Goal: Task Accomplishment & Management: Manage account settings

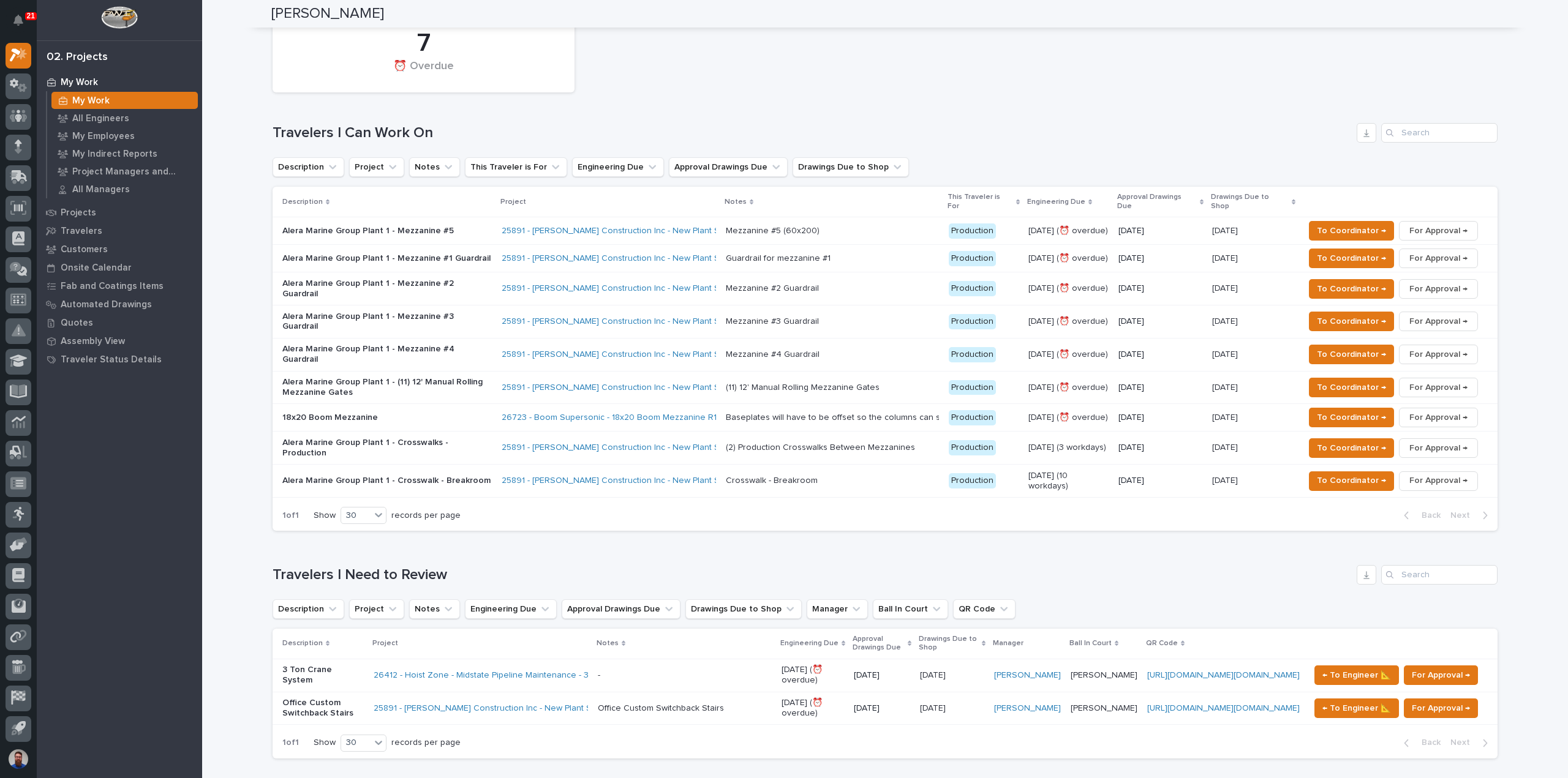
scroll to position [490, 0]
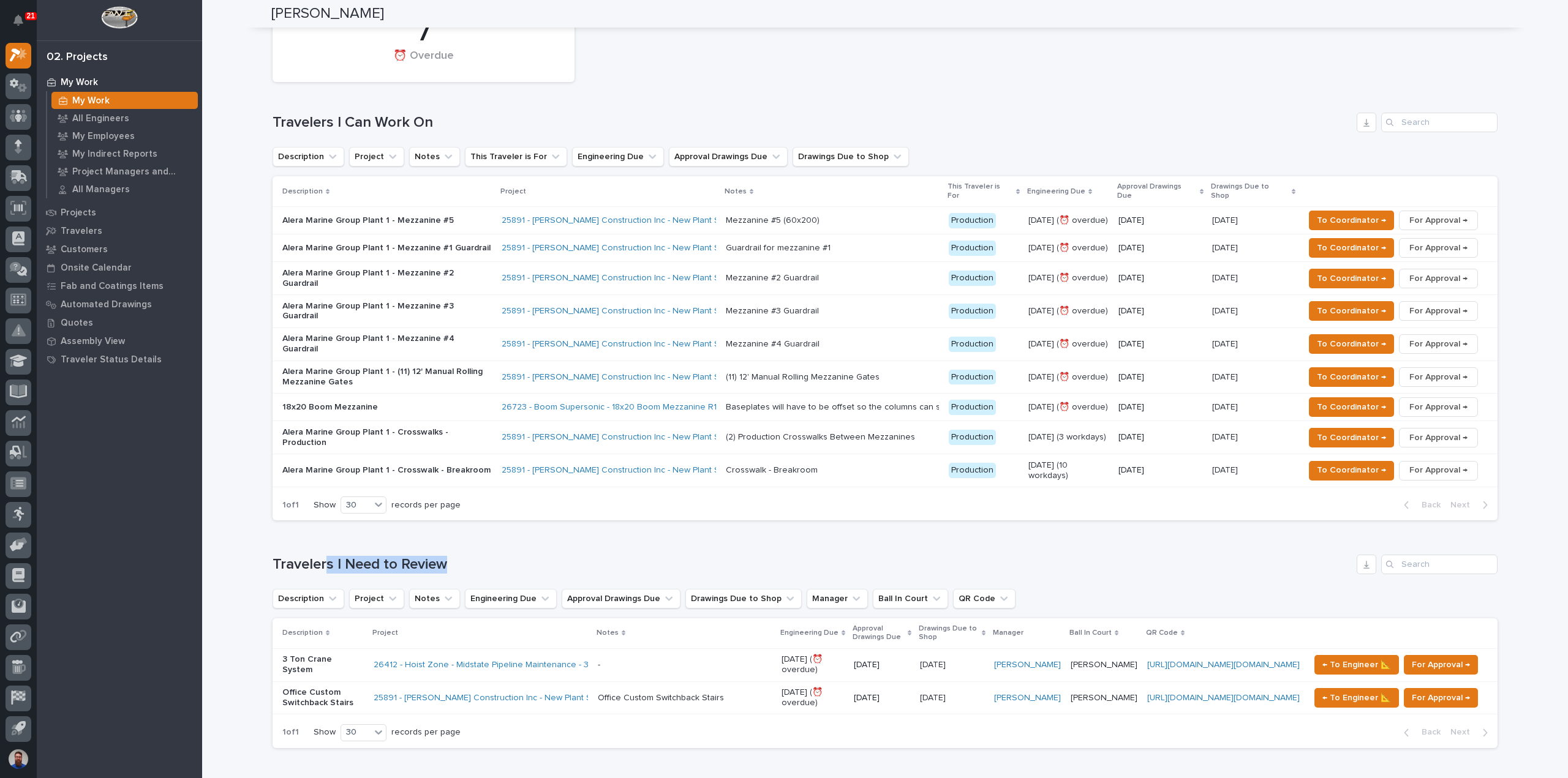
drag, startPoint x: 502, startPoint y: 502, endPoint x: 311, endPoint y: 515, distance: 191.4
click at [317, 530] on div "Loading... Saving… Travelers I Need to Review Description Project Notes Enginee…" at bounding box center [885, 643] width 1225 height 228
click at [308, 530] on div "Loading... Saving… Travelers I Need to Review Description Project Notes Enginee…" at bounding box center [885, 643] width 1225 height 228
drag, startPoint x: 451, startPoint y: 511, endPoint x: 308, endPoint y: 512, distance: 143.0
click at [308, 530] on div "Loading... Saving… Travelers I Need to Review Description Project Notes Enginee…" at bounding box center [885, 643] width 1225 height 228
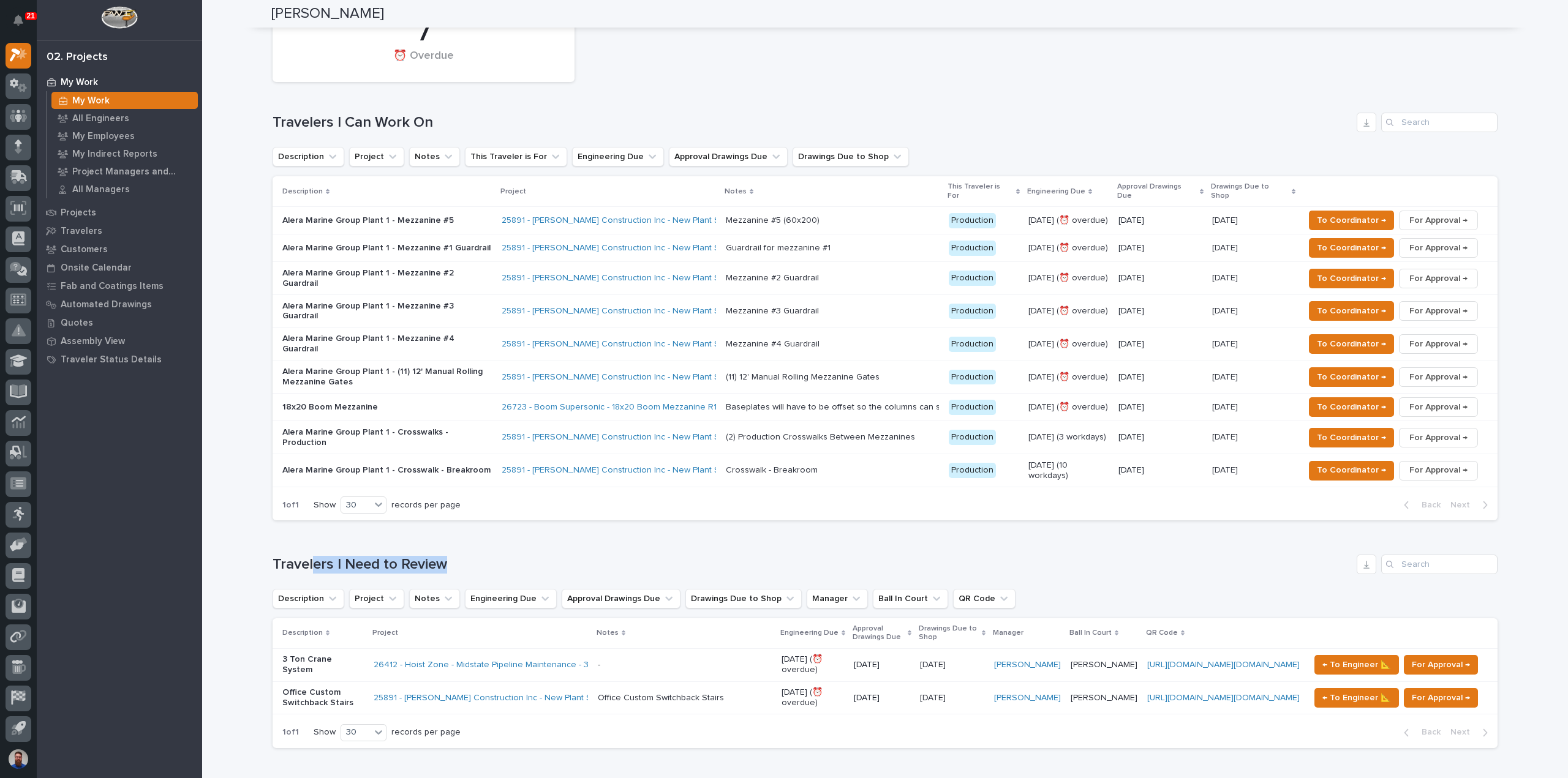
click at [308, 530] on div "Loading... Saving… Travelers I Need to Review Description Project Notes Enginee…" at bounding box center [885, 643] width 1225 height 228
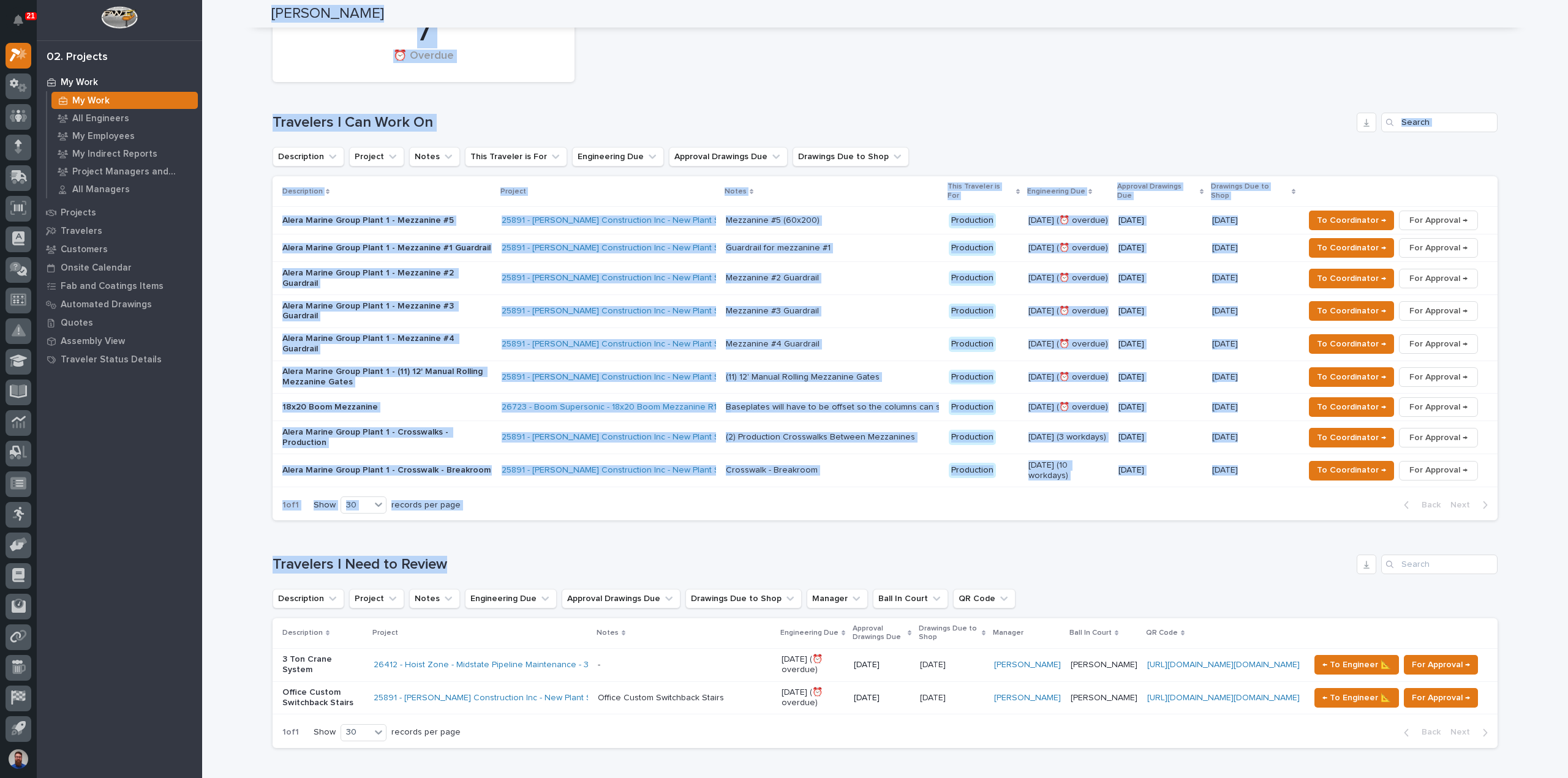
drag, startPoint x: 486, startPoint y: 516, endPoint x: 178, endPoint y: 519, distance: 308.0
click at [418, 556] on h1 "Travelers I Need to Review" at bounding box center [812, 565] width 1079 height 18
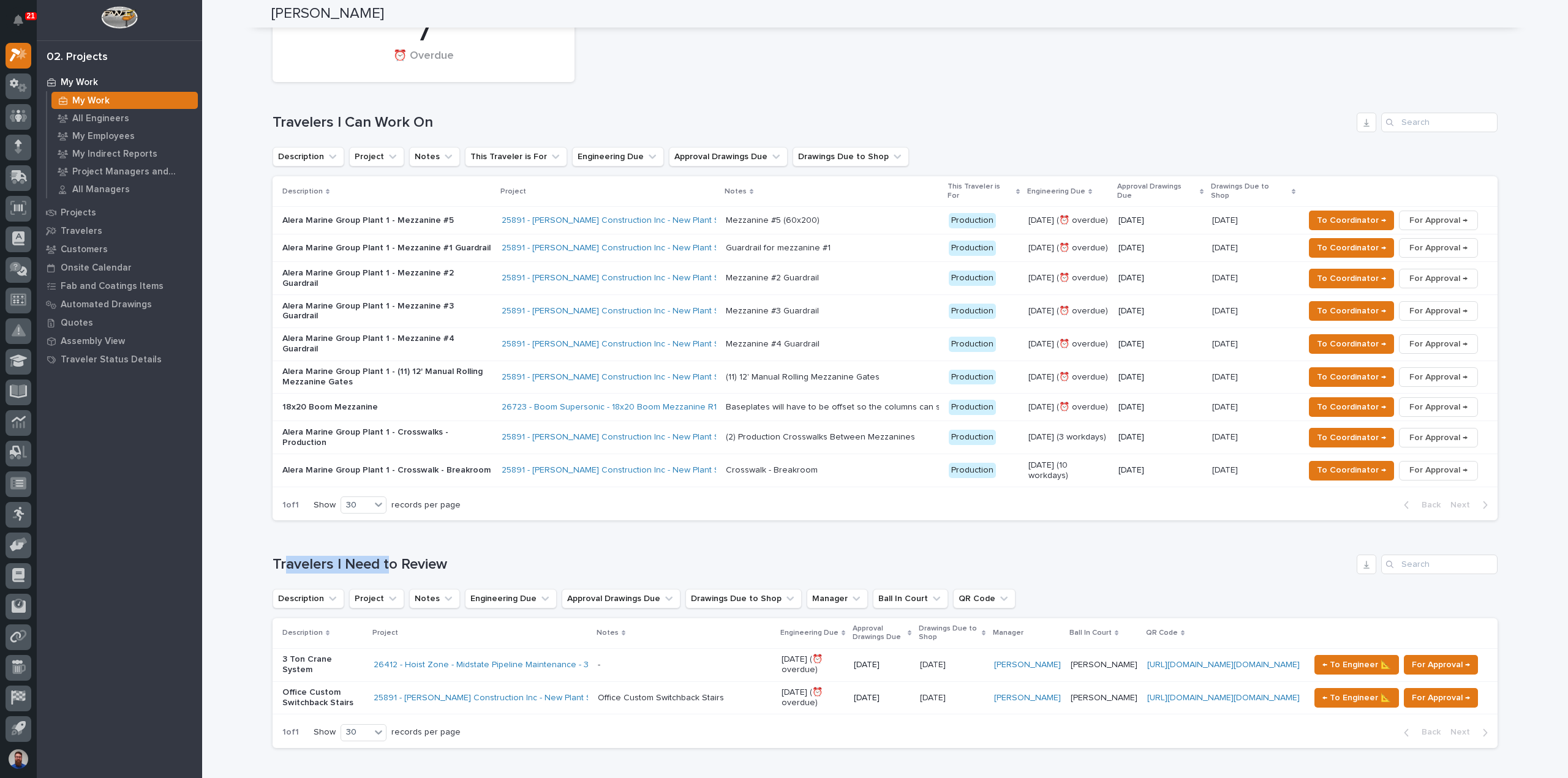
drag, startPoint x: 386, startPoint y: 528, endPoint x: 279, endPoint y: 530, distance: 107.0
click at [279, 556] on h1 "Travelers I Need to Review" at bounding box center [812, 565] width 1079 height 18
click at [278, 556] on h1 "Travelers I Need to Review" at bounding box center [812, 565] width 1079 height 18
drag, startPoint x: 317, startPoint y: 524, endPoint x: 423, endPoint y: 515, distance: 106.4
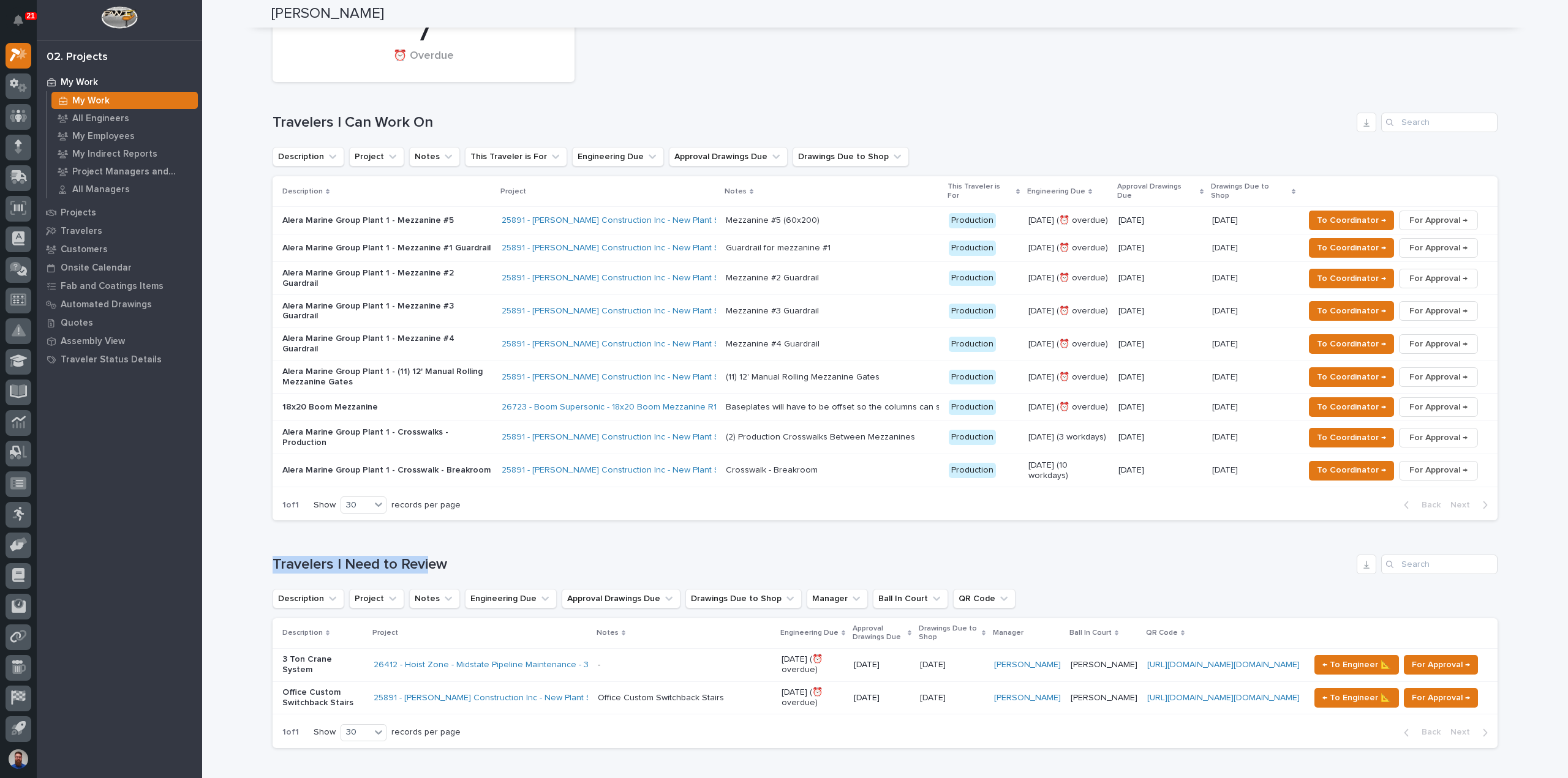
click at [423, 555] on div "Travelers I Need to Review" at bounding box center [885, 564] width 1225 height 20
drag, startPoint x: 371, startPoint y: 522, endPoint x: 361, endPoint y: 524, distance: 10.2
click at [365, 530] on div "Loading... Saving… Travelers I Need to Review Description Project Notes Enginee…" at bounding box center [885, 643] width 1225 height 228
click at [358, 556] on h1 "Travelers I Need to Review" at bounding box center [812, 565] width 1079 height 18
drag, startPoint x: 437, startPoint y: 524, endPoint x: 359, endPoint y: 528, distance: 78.1
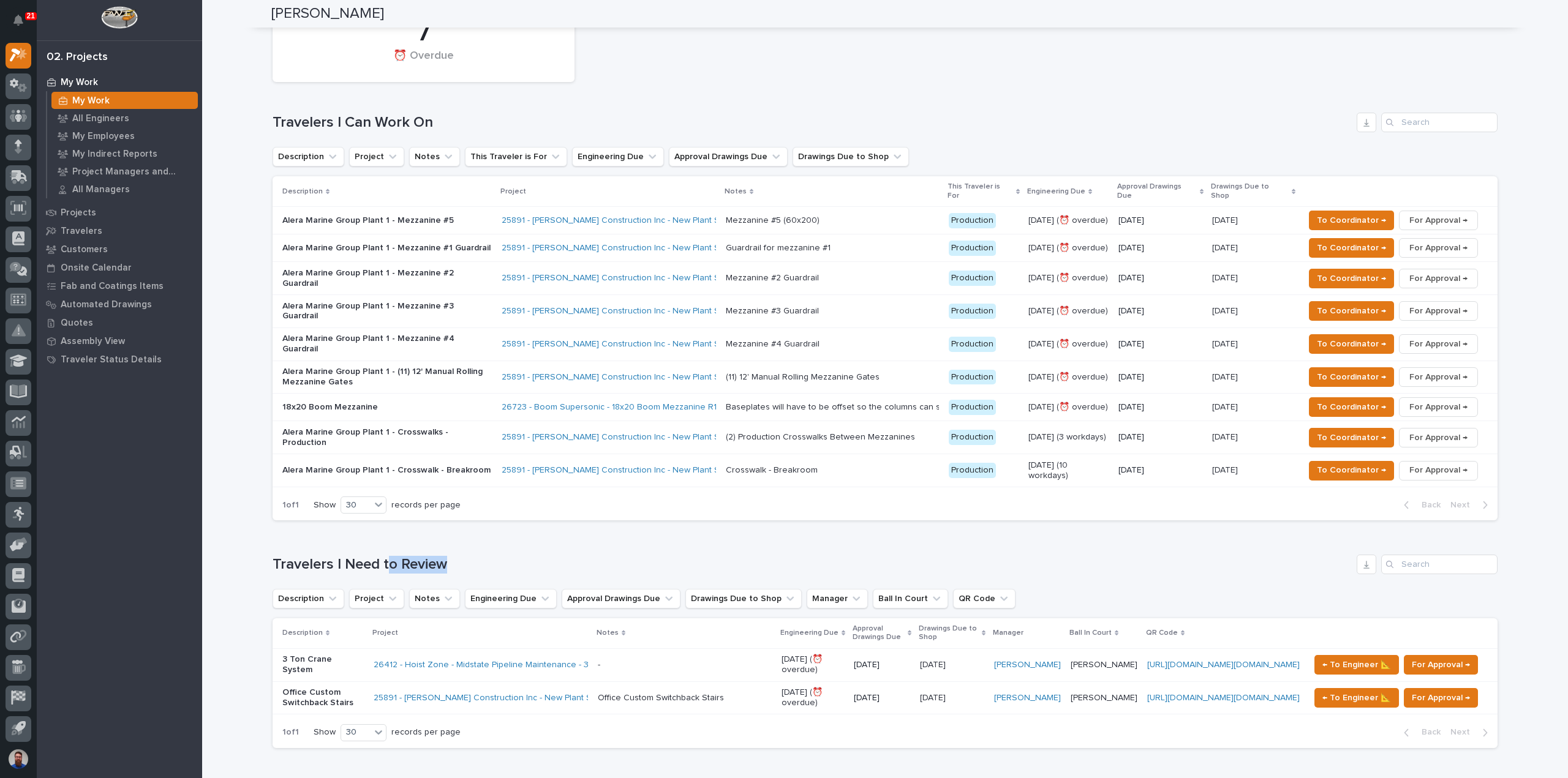
click at [359, 556] on h1 "Travelers I Need to Review" at bounding box center [812, 565] width 1079 height 18
